Goal: Use online tool/utility

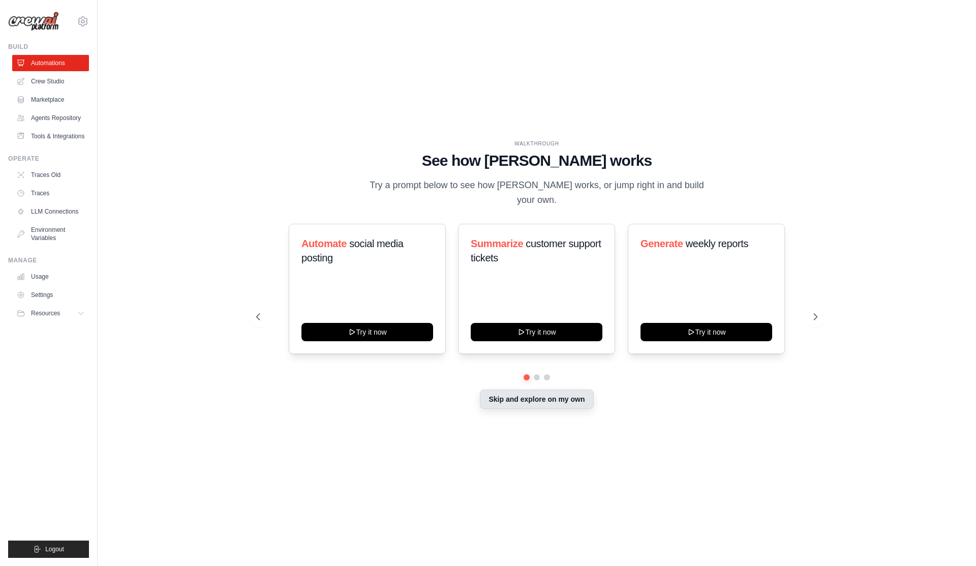
click at [504, 397] on button "Skip and explore on my own" at bounding box center [536, 398] width 113 height 19
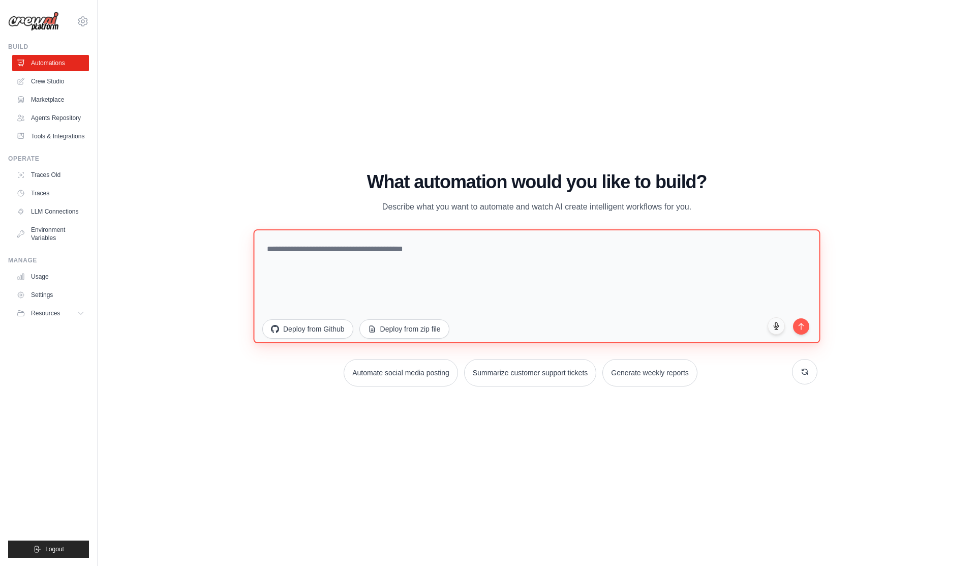
click at [528, 250] on textarea at bounding box center [536, 286] width 567 height 114
type textarea "**********"
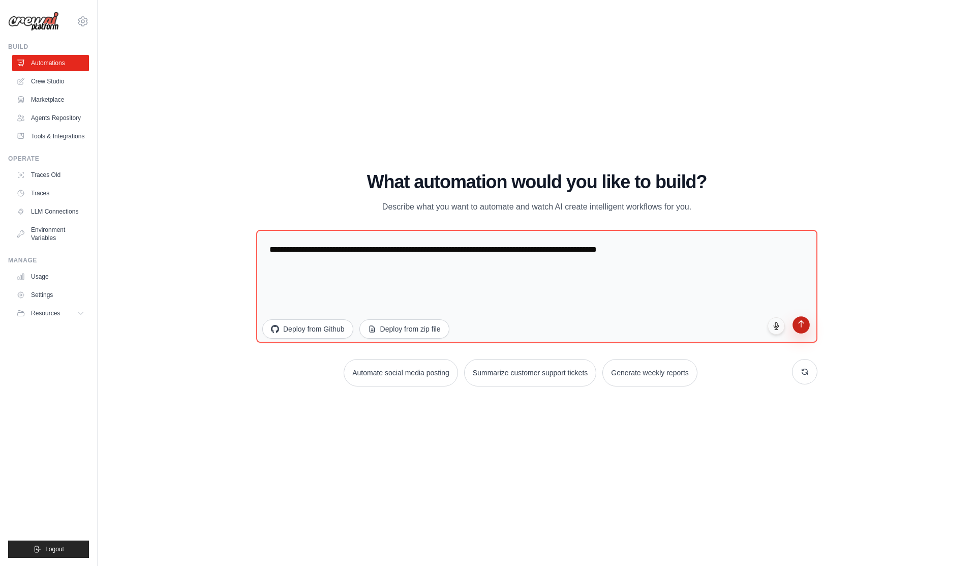
click at [796, 320] on button "submit" at bounding box center [800, 324] width 17 height 17
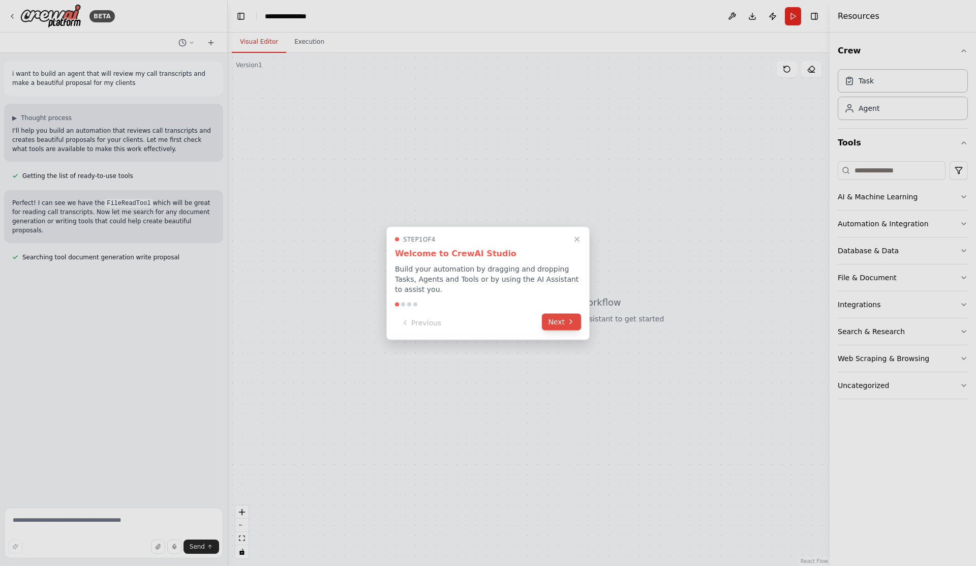
click at [560, 325] on button "Next" at bounding box center [561, 321] width 39 height 17
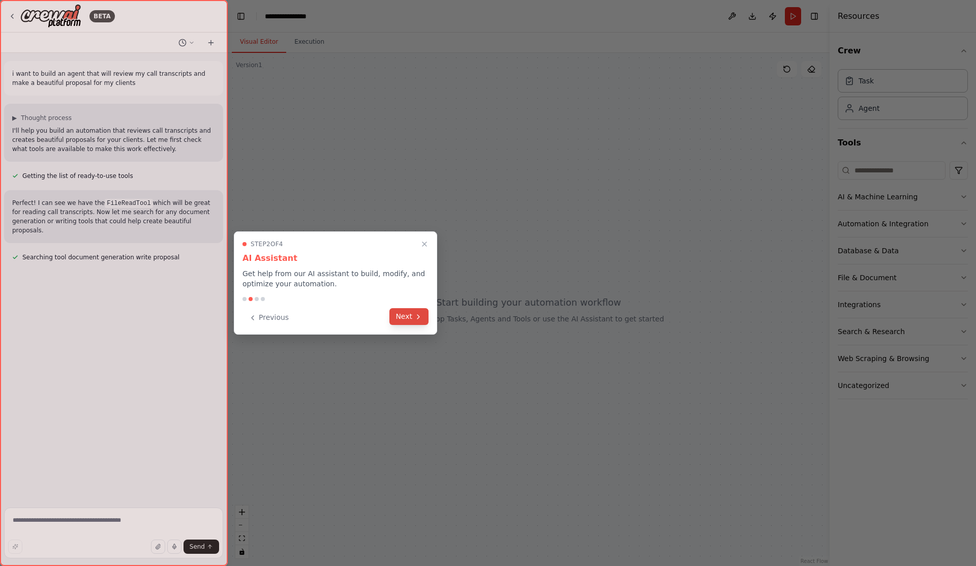
click at [395, 316] on button "Next" at bounding box center [408, 316] width 39 height 17
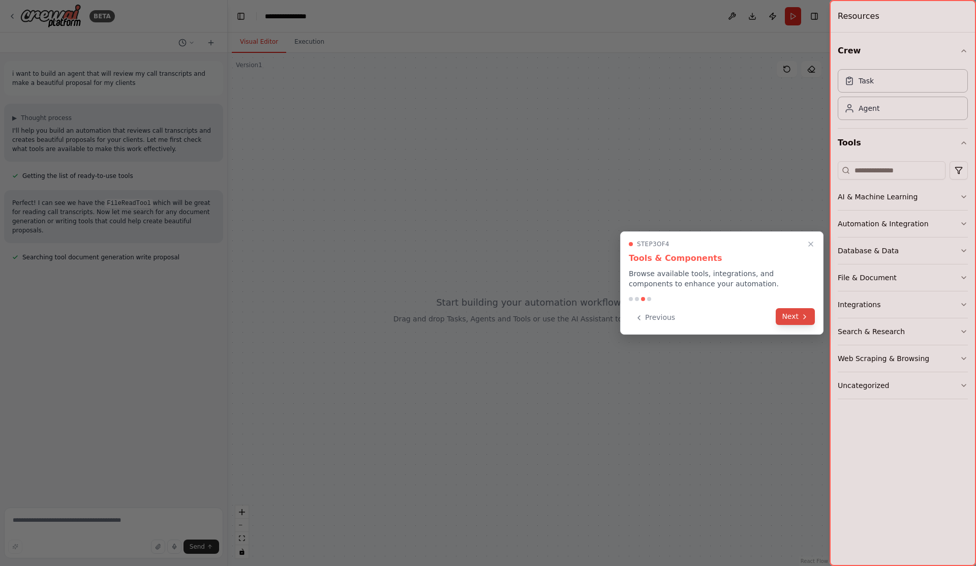
click at [796, 320] on button "Next" at bounding box center [795, 316] width 39 height 17
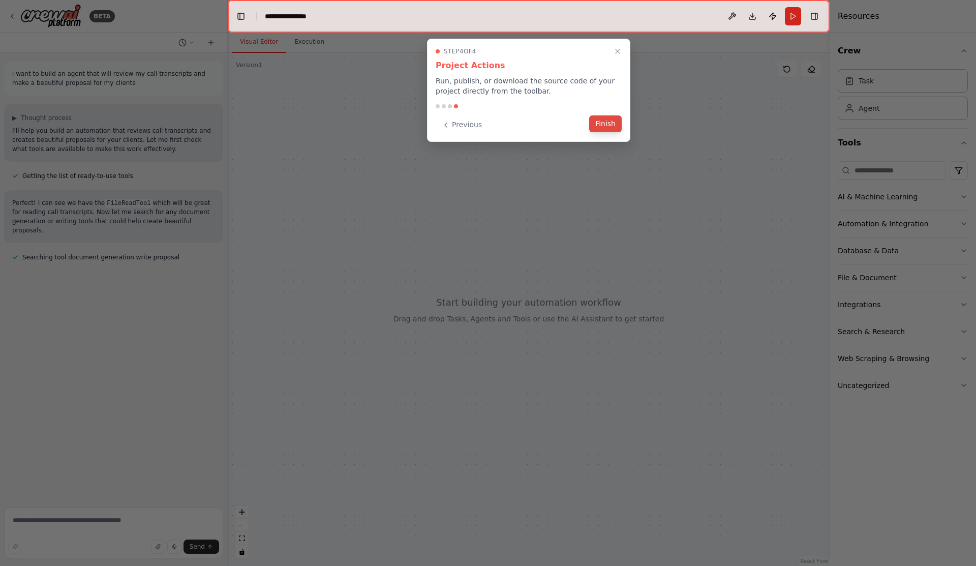
click at [606, 126] on button "Finish" at bounding box center [605, 123] width 33 height 17
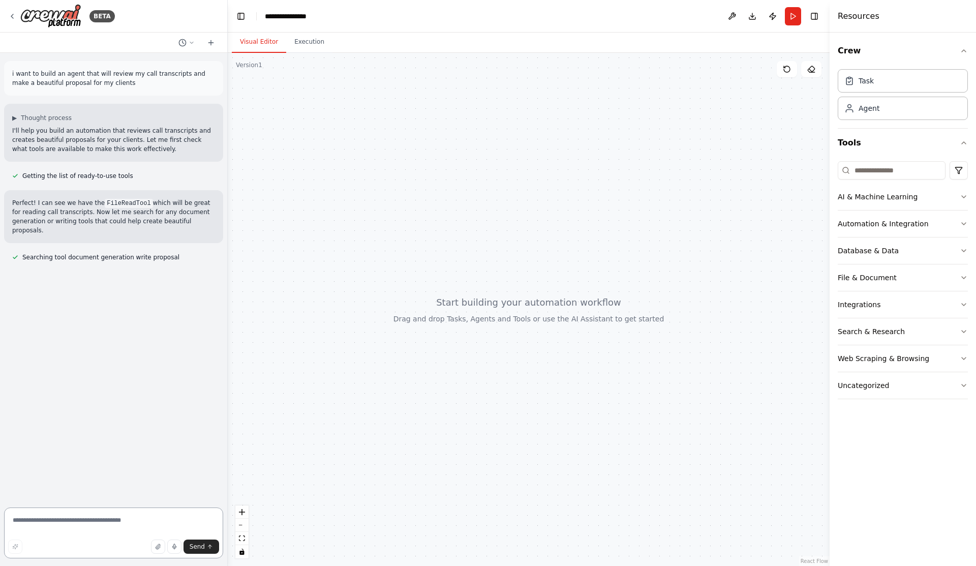
click at [168, 516] on textarea at bounding box center [113, 532] width 219 height 51
type textarea "*********"
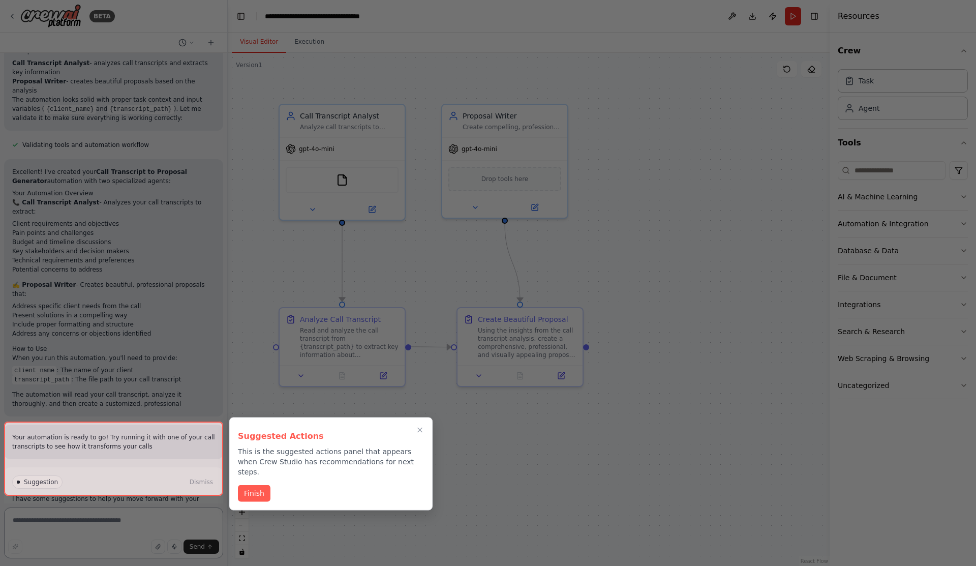
scroll to position [785, 0]
